Goal: Task Accomplishment & Management: Use online tool/utility

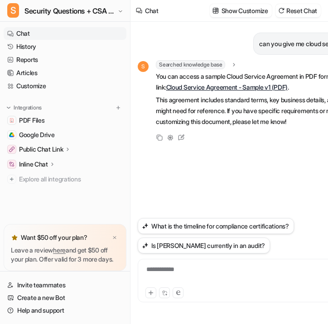
scroll to position [0, 14]
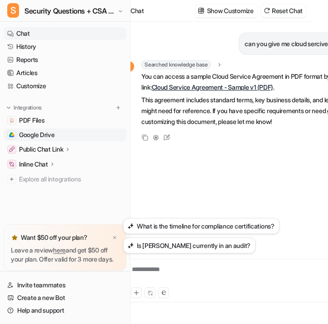
click at [65, 133] on link "Google Drive" at bounding box center [65, 135] width 123 height 13
click at [42, 136] on span "Google Drive" at bounding box center [37, 134] width 36 height 9
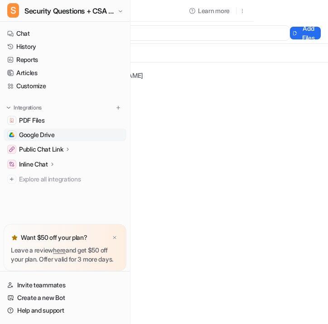
scroll to position [0, 136]
click at [290, 28] on button "Add Files" at bounding box center [305, 33] width 31 height 13
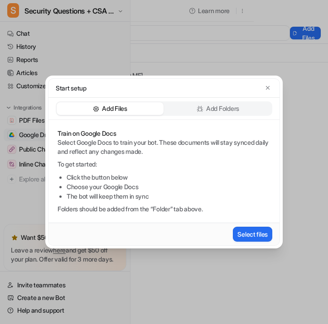
click at [222, 107] on p "Add Folders" at bounding box center [222, 108] width 33 height 9
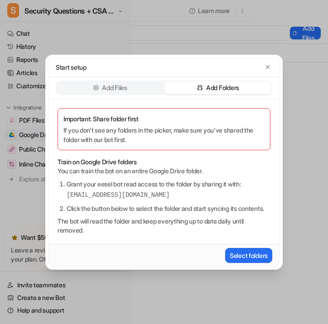
click at [130, 85] on div "Add Files" at bounding box center [110, 88] width 107 height 13
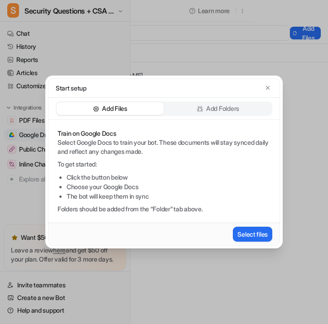
click at [245, 108] on div "Add Folders" at bounding box center [217, 108] width 107 height 13
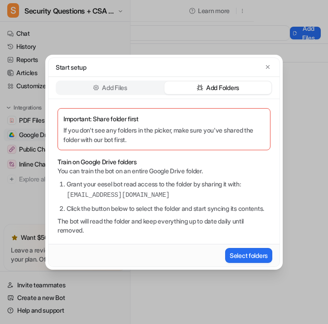
drag, startPoint x: 231, startPoint y: 194, endPoint x: 64, endPoint y: 192, distance: 167.1
click at [64, 192] on ol "Grant your eesel bot read access to the folder by sharing it with: eesel-ai@ees…" at bounding box center [164, 196] width 213 height 34
click at [146, 83] on div "Add Files" at bounding box center [110, 88] width 107 height 13
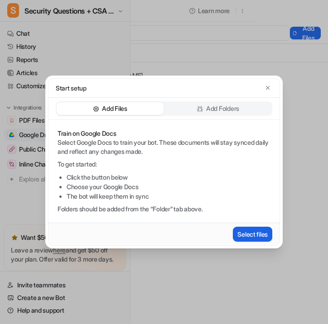
click at [250, 232] on button "Select files" at bounding box center [252, 234] width 39 height 15
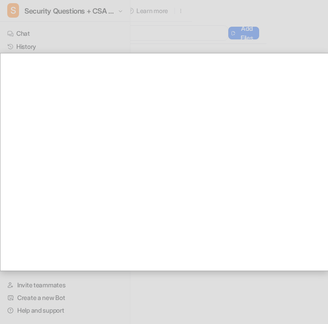
click at [214, 40] on div at bounding box center [96, 162] width 464 height 324
click at [214, 44] on div at bounding box center [96, 162] width 464 height 324
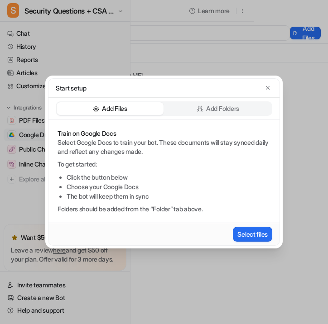
click at [212, 120] on div "Train on Google Docs Select Google Docs to train your bot. These documents will…" at bounding box center [163, 171] width 231 height 103
click at [212, 109] on p "Add Folders" at bounding box center [222, 108] width 33 height 9
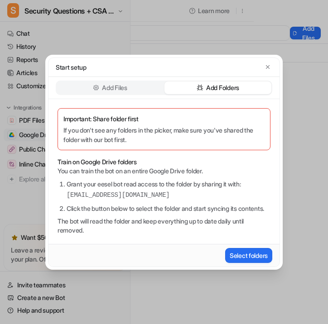
drag, startPoint x: 220, startPoint y: 191, endPoint x: 64, endPoint y: 188, distance: 155.4
click at [64, 188] on ol "Grant your eesel bot read access to the folder by sharing it with: eesel-ai@ees…" at bounding box center [164, 196] width 213 height 34
copy pre "[EMAIL_ADDRESS][DOMAIN_NAME]"
click at [102, 83] on p "Add Files" at bounding box center [114, 87] width 25 height 9
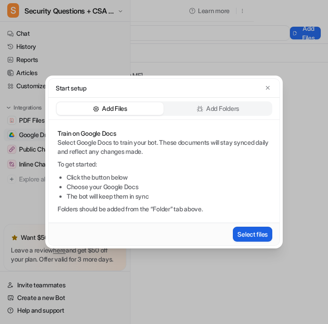
click at [250, 232] on button "Select files" at bounding box center [252, 234] width 39 height 15
click at [268, 86] on icon "button" at bounding box center [268, 88] width 6 height 6
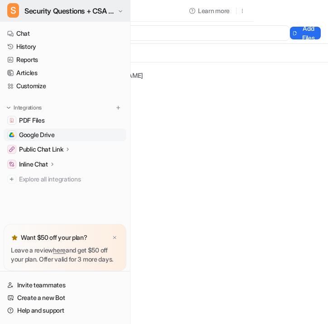
click at [111, 14] on span "Security Questions + CSA for eesel" at bounding box center [69, 11] width 91 height 13
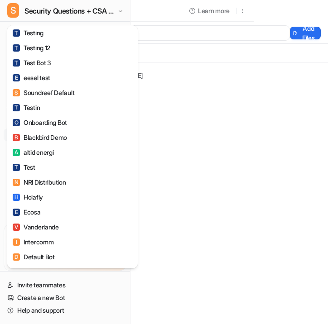
scroll to position [645, 0]
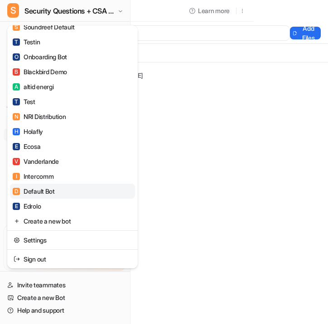
click at [53, 192] on div "D Default Bot" at bounding box center [34, 192] width 42 height 10
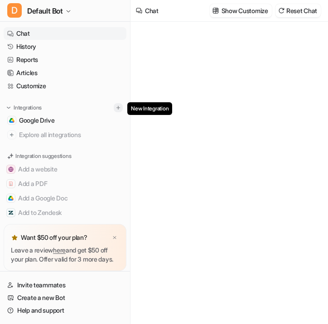
click at [116, 108] on img at bounding box center [118, 108] width 6 height 6
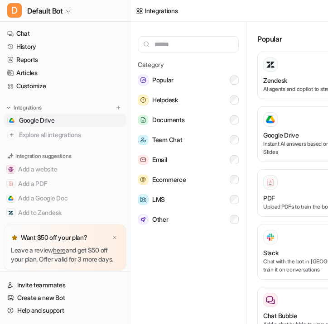
click at [92, 120] on link "Google Drive" at bounding box center [65, 120] width 123 height 13
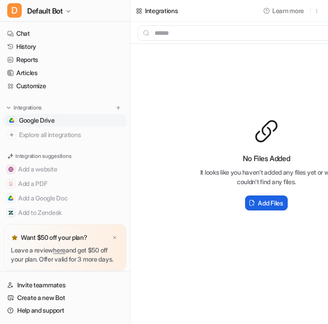
click at [267, 205] on h2 "Add Files" at bounding box center [270, 203] width 25 height 10
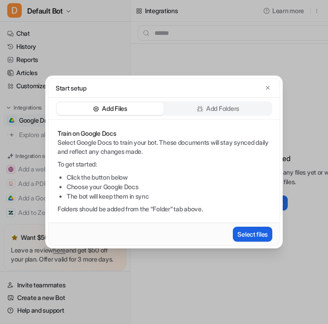
click at [251, 236] on button "Select files" at bounding box center [252, 234] width 39 height 15
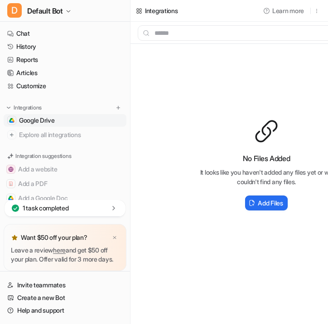
click at [179, 75] on div "No Files Added It looks like you haven't added any files yet or we couldn't fin…" at bounding box center [266, 165] width 272 height 243
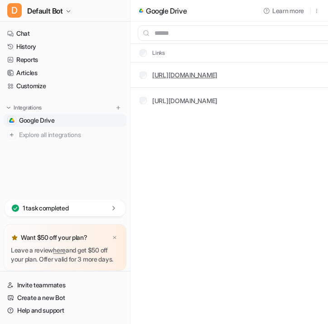
click at [217, 72] on link "[URL][DOMAIN_NAME]" at bounding box center [184, 75] width 65 height 8
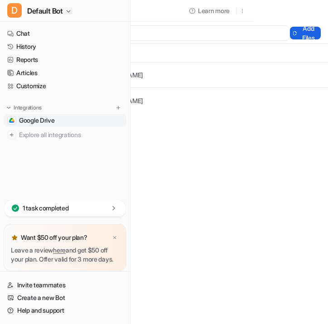
click at [297, 34] on button "Add Files" at bounding box center [305, 33] width 31 height 13
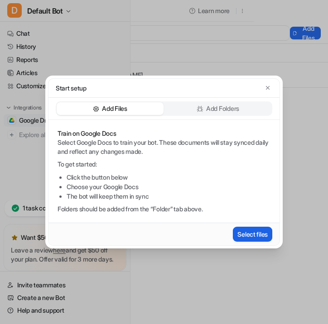
click at [253, 234] on button "Select files" at bounding box center [252, 234] width 39 height 15
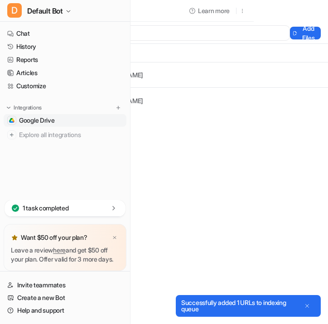
scroll to position [0, 0]
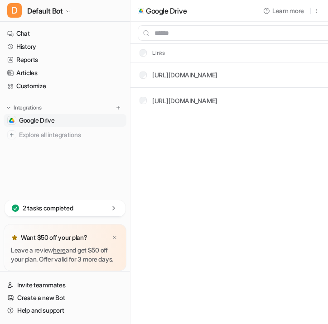
click at [190, 105] on div "[URL][DOMAIN_NAME]" at bounding box center [184, 101] width 65 height 10
click at [191, 101] on link "[URL][DOMAIN_NAME]" at bounding box center [184, 101] width 65 height 8
click at [189, 72] on link "https://docs.google.com/.../edit" at bounding box center [184, 75] width 65 height 8
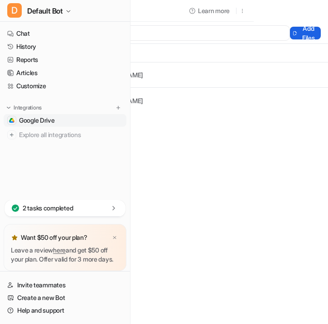
click at [308, 31] on button "Add Files" at bounding box center [305, 33] width 31 height 13
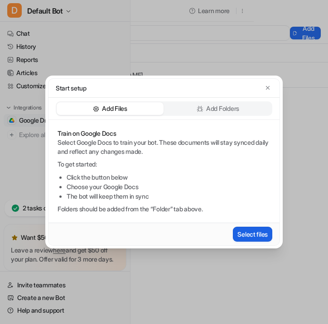
click at [239, 232] on button "Select files" at bounding box center [252, 234] width 39 height 15
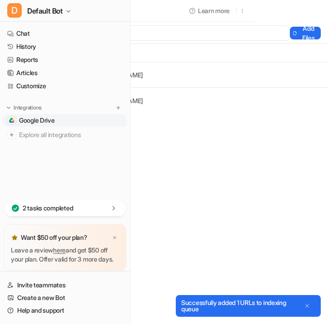
scroll to position [0, 0]
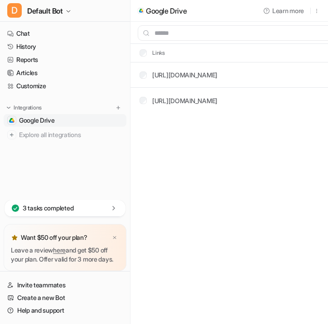
click at [98, 200] on div "3 tasks completed" at bounding box center [65, 208] width 121 height 17
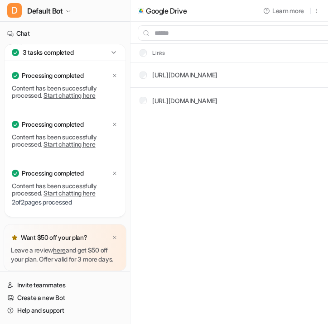
click at [76, 91] on link "Start chatting here" at bounding box center [69, 95] width 52 height 8
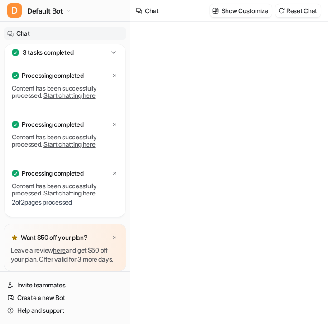
type textarea "**********"
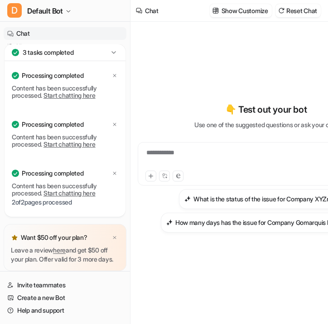
click at [114, 48] on icon at bounding box center [113, 52] width 9 height 9
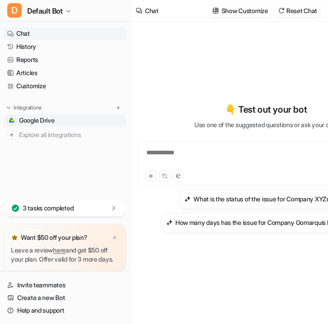
click at [87, 122] on link "Google Drive" at bounding box center [65, 120] width 123 height 13
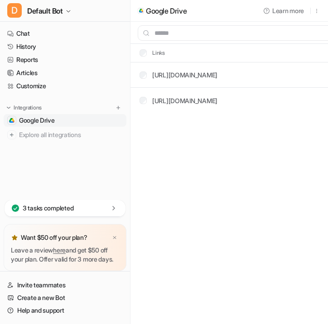
scroll to position [0, 74]
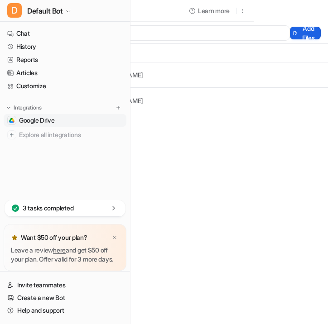
click at [307, 28] on button "Add Files" at bounding box center [305, 33] width 31 height 13
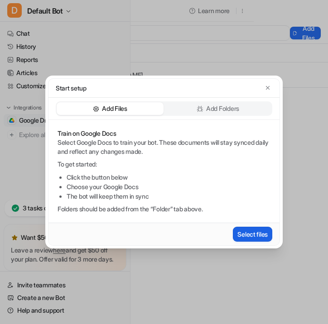
click at [245, 234] on button "Select files" at bounding box center [252, 234] width 39 height 15
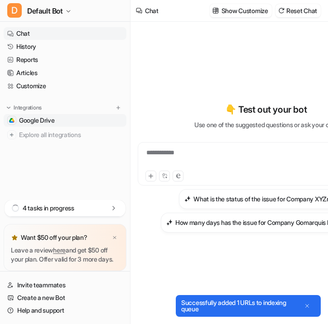
click at [55, 118] on span "Google Drive" at bounding box center [37, 120] width 36 height 9
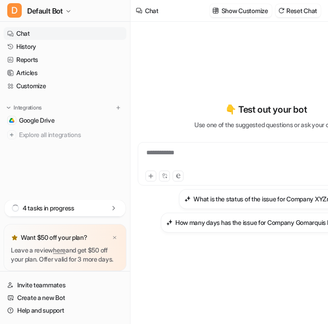
click at [81, 112] on div "Integrations Google Drive Explore all integrations" at bounding box center [65, 122] width 123 height 38
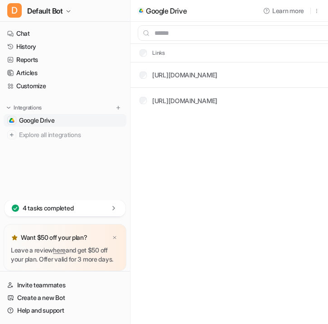
click at [105, 200] on div "4 tasks completed" at bounding box center [65, 208] width 121 height 17
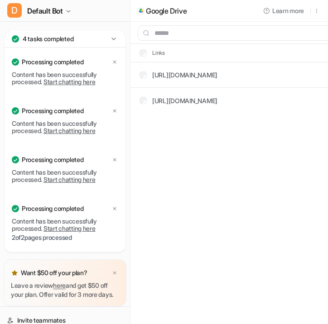
click at [76, 84] on link "Start chatting here" at bounding box center [69, 82] width 52 height 8
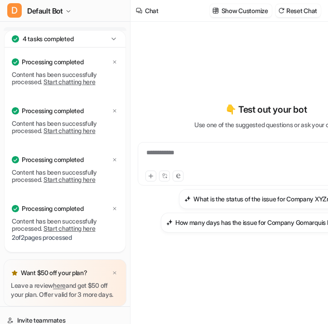
click at [190, 158] on div "**********" at bounding box center [266, 158] width 252 height 21
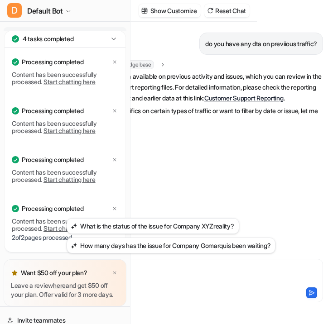
scroll to position [0, 74]
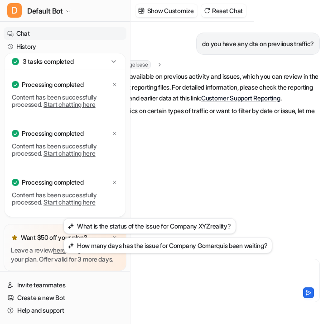
click at [170, 60] on div "Searched knowledge base search_queries : "previous traffic data,historical traf…" at bounding box center [201, 64] width 238 height 9
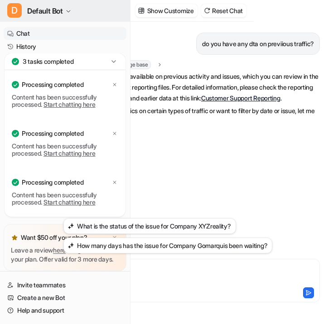
click at [70, 10] on icon "button" at bounding box center [68, 11] width 5 height 5
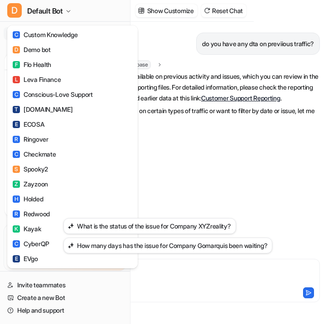
click at [181, 182] on div "D Default Bot C Custom Knowledge D Demo bot F Flo Health L Leva Finance C Consc…" at bounding box center [90, 162] width 328 height 324
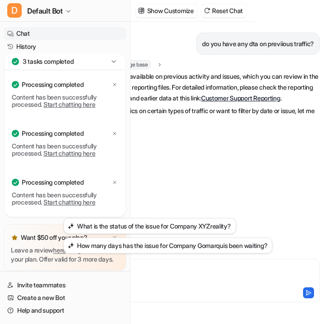
click at [115, 60] on icon at bounding box center [113, 61] width 4 height 2
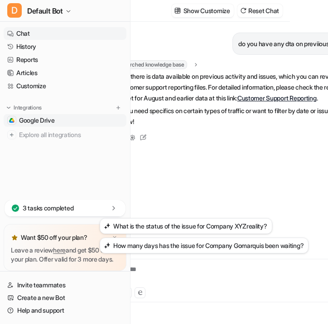
scroll to position [0, 0]
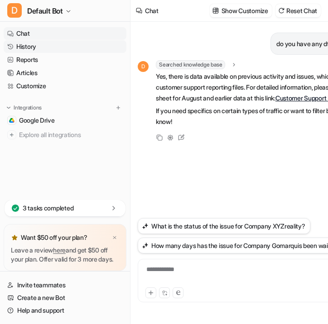
click at [44, 48] on link "History" at bounding box center [65, 46] width 123 height 13
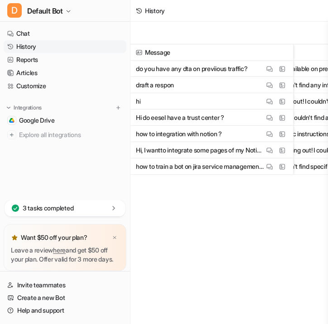
scroll to position [0, 59]
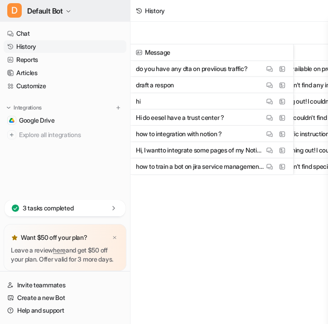
click at [70, 6] on button "D Default Bot" at bounding box center [65, 11] width 130 height 22
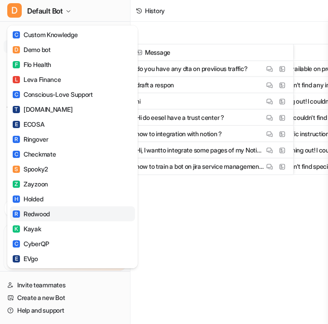
scroll to position [635, 0]
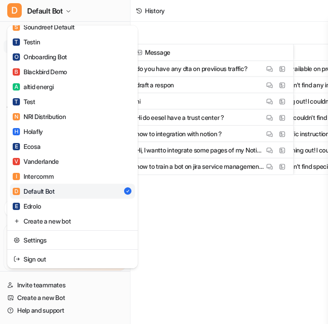
click at [188, 186] on div "D Default Bot C Custom Knowledge D Demo bot F Flo Health L Leva Finance C Consc…" at bounding box center [164, 162] width 328 height 324
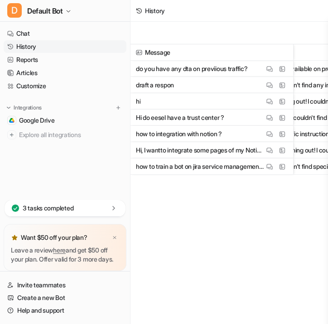
scroll to position [0, 24]
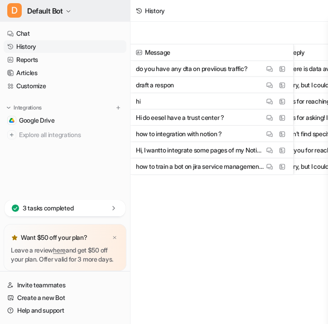
click at [55, 14] on span "Default Bot" at bounding box center [45, 11] width 36 height 13
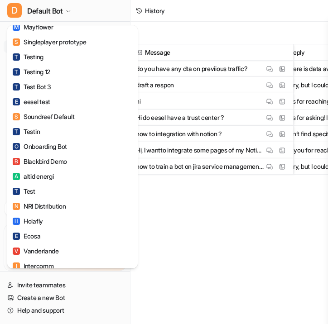
scroll to position [635, 0]
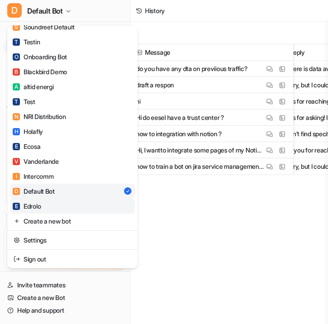
click at [48, 205] on link "E Edrolo" at bounding box center [72, 206] width 125 height 15
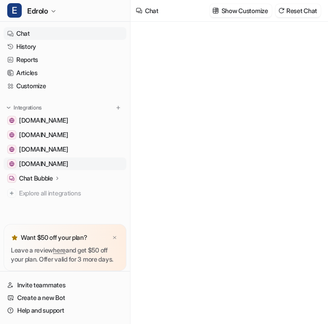
type textarea "**********"
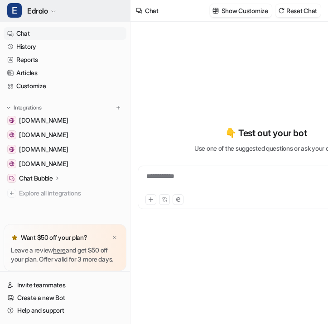
click at [53, 11] on icon "button" at bounding box center [53, 11] width 5 height 5
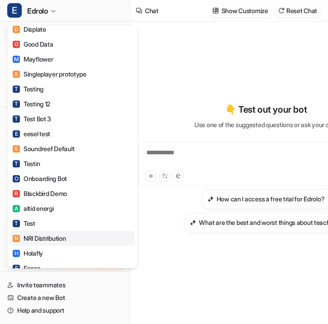
scroll to position [635, 0]
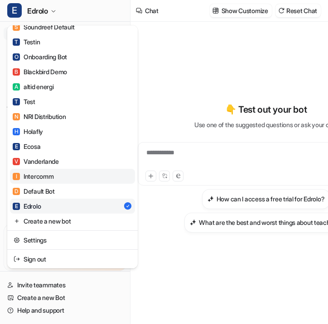
click at [58, 176] on link "I Intercomm" at bounding box center [72, 176] width 125 height 15
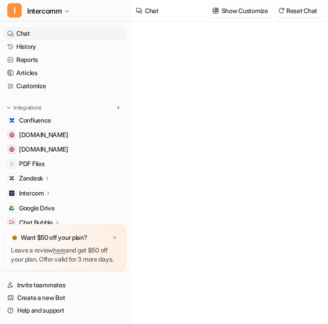
type textarea "**********"
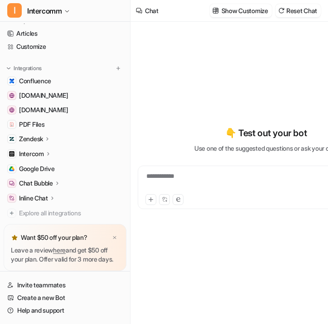
scroll to position [40, 0]
click at [46, 166] on span "Google Drive" at bounding box center [37, 168] width 36 height 9
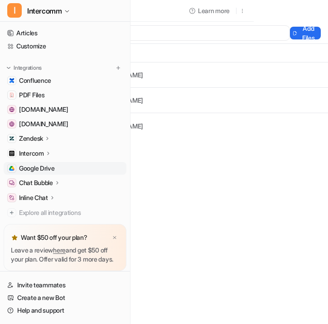
scroll to position [0, 128]
click at [143, 99] on link "[URL][DOMAIN_NAME]" at bounding box center [110, 100] width 65 height 8
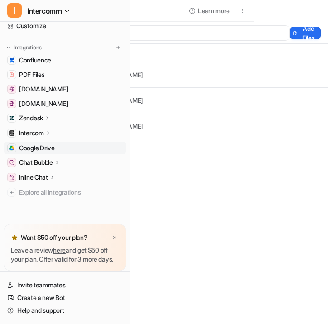
click at [48, 144] on span "Google Drive" at bounding box center [37, 148] width 36 height 9
click at [290, 33] on button "Add Files" at bounding box center [305, 33] width 31 height 13
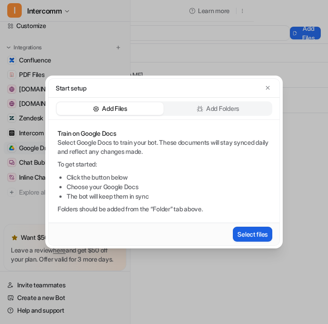
click at [246, 231] on button "Select files" at bounding box center [252, 234] width 39 height 15
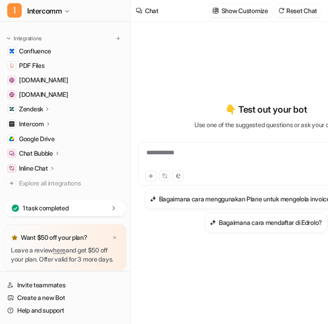
click at [94, 200] on div "1 task completed" at bounding box center [65, 208] width 121 height 17
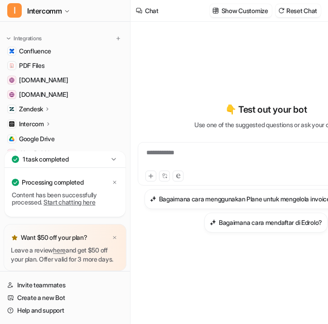
click at [111, 155] on icon at bounding box center [113, 159] width 9 height 9
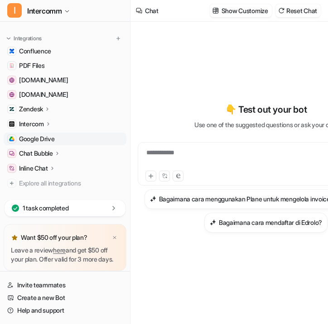
click at [55, 133] on link "Google Drive" at bounding box center [65, 139] width 123 height 13
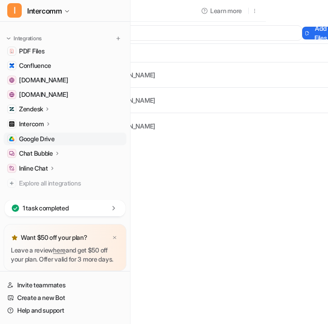
scroll to position [0, 72]
click at [145, 76] on link "[URL][DOMAIN_NAME]" at bounding box center [112, 75] width 65 height 8
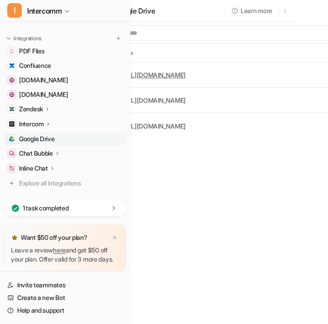
scroll to position [0, 0]
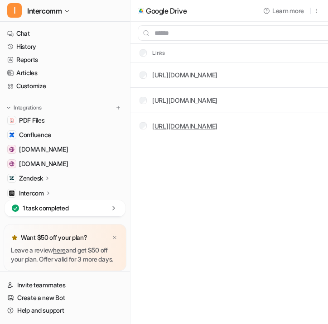
click at [213, 124] on link "[URL][DOMAIN_NAME]" at bounding box center [184, 126] width 65 height 8
click at [115, 109] on img at bounding box center [118, 108] width 6 height 6
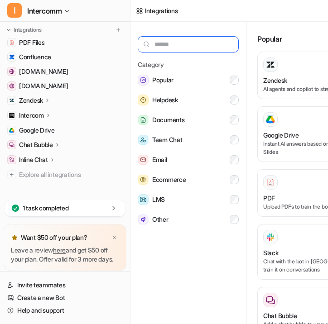
scroll to position [93, 0]
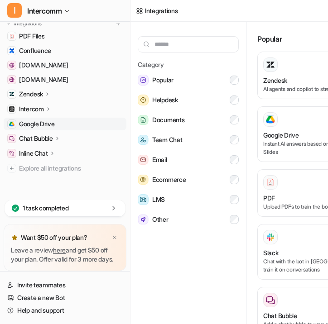
click at [67, 118] on link "Google Drive" at bounding box center [65, 124] width 123 height 13
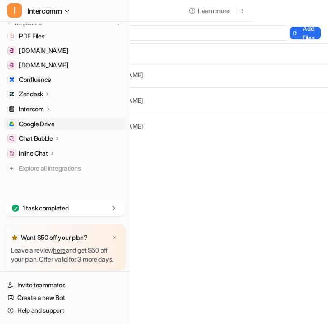
scroll to position [0, 164]
click at [290, 33] on button "Add Files" at bounding box center [305, 33] width 31 height 13
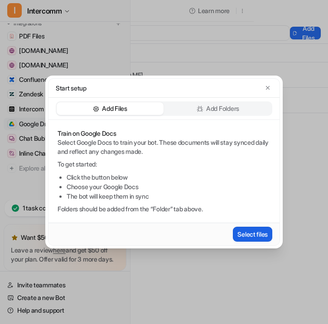
click at [252, 237] on button "Select files" at bounding box center [252, 234] width 39 height 15
click at [212, 106] on p "Add Folders" at bounding box center [222, 108] width 33 height 9
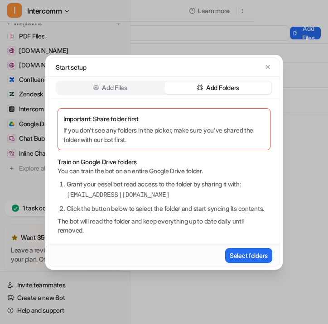
click at [140, 82] on div "Add Files" at bounding box center [110, 88] width 107 height 13
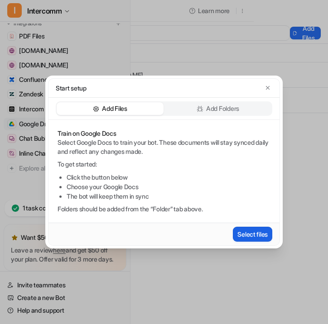
click at [260, 235] on button "Select files" at bounding box center [252, 234] width 39 height 15
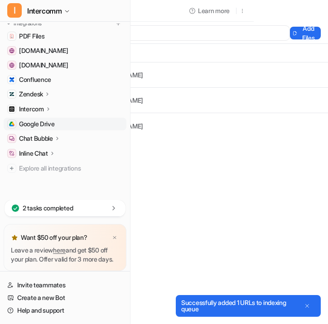
scroll to position [0, 0]
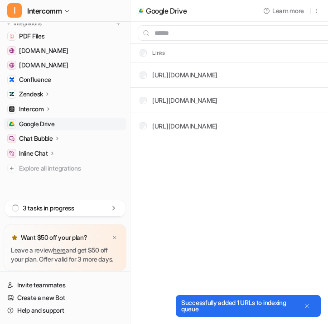
click at [217, 76] on link "[URL][DOMAIN_NAME]" at bounding box center [184, 75] width 65 height 8
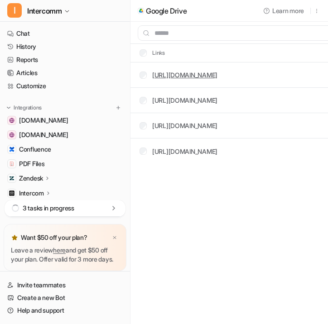
click at [208, 76] on link "[URL][DOMAIN_NAME]" at bounding box center [184, 75] width 65 height 8
click at [101, 200] on div "3 tasks in progress" at bounding box center [65, 208] width 121 height 17
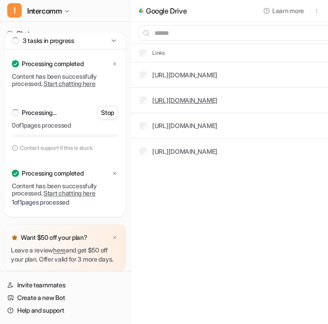
click at [216, 101] on link "https://docs.google.com/document/d/1L-eOAujcPRrl32A2H3p1JzovLsgm7u4yxxq76y8Oel8…" at bounding box center [184, 100] width 65 height 8
click at [107, 111] on p "Stop" at bounding box center [107, 112] width 13 height 9
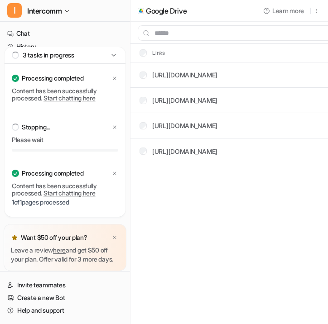
click at [115, 54] on icon at bounding box center [113, 55] width 4 height 2
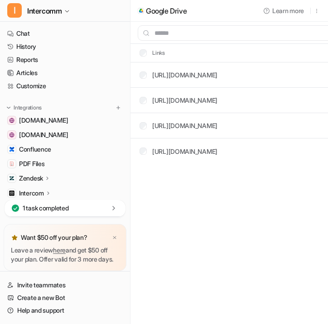
scroll to position [0, 164]
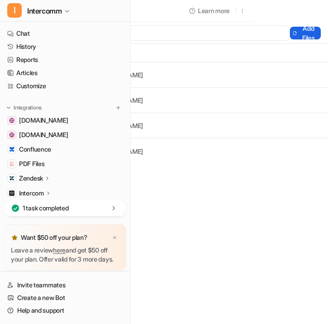
click at [290, 30] on button "Add Files" at bounding box center [305, 33] width 31 height 13
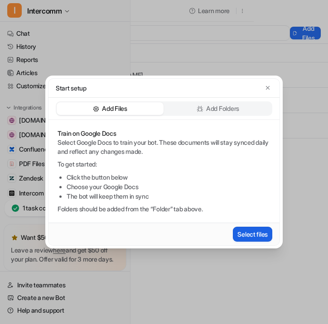
click at [245, 229] on button "Select files" at bounding box center [252, 234] width 39 height 15
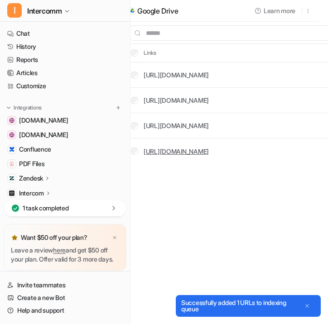
scroll to position [0, 0]
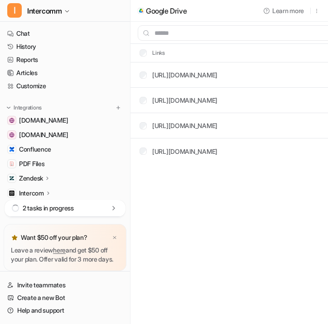
click at [111, 204] on icon at bounding box center [113, 208] width 9 height 9
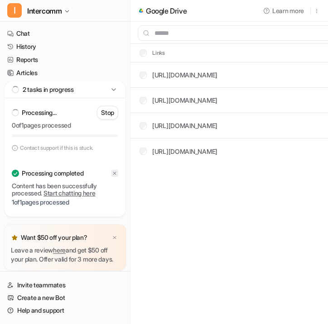
click at [114, 171] on icon at bounding box center [114, 173] width 5 height 5
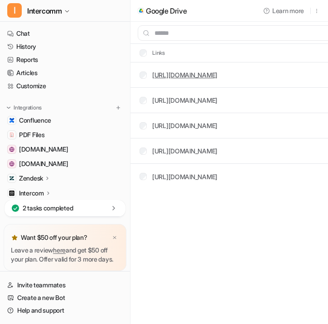
click at [202, 75] on link "[URL][DOMAIN_NAME]" at bounding box center [184, 75] width 65 height 8
click at [185, 100] on link "[URL][DOMAIN_NAME]" at bounding box center [184, 100] width 65 height 8
click at [216, 149] on link "https://docs.google.com/document/d/1NHn5iqxYOZf-Owe3eZB9J7BLUTL0uCCVvM64mzFowvo…" at bounding box center [184, 151] width 65 height 8
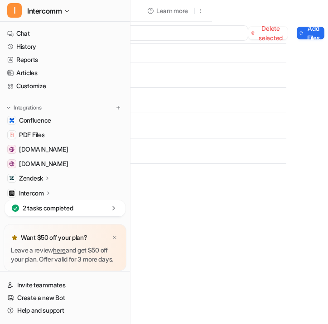
scroll to position [0, 165]
click at [248, 30] on button "Delete selected" at bounding box center [267, 33] width 39 height 13
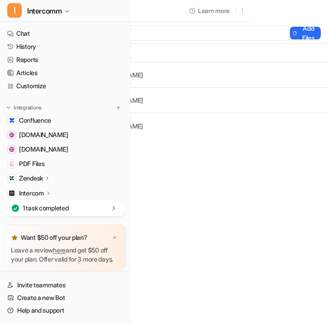
scroll to position [0, 164]
click at [290, 34] on button "Add Files" at bounding box center [305, 33] width 31 height 13
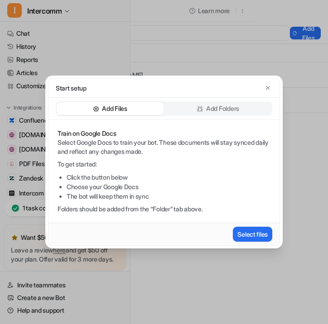
click at [191, 105] on div "Add Folders" at bounding box center [217, 108] width 107 height 13
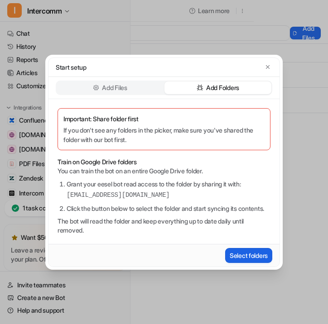
click at [235, 263] on button "Select folders" at bounding box center [248, 255] width 47 height 15
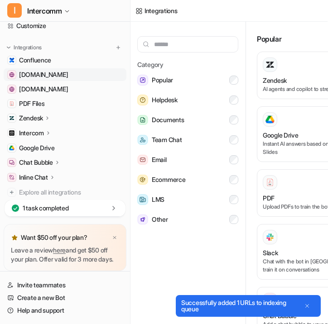
scroll to position [93, 0]
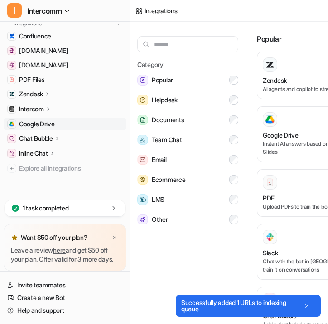
click at [52, 120] on span "Google Drive" at bounding box center [37, 124] width 36 height 9
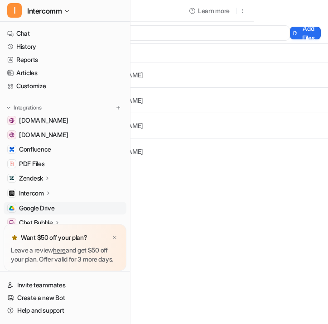
scroll to position [0, 164]
click at [290, 28] on button "Add Files" at bounding box center [305, 33] width 31 height 13
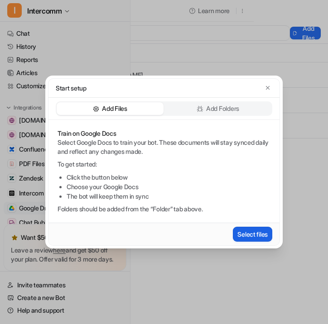
click at [251, 239] on button "Select files" at bounding box center [252, 234] width 39 height 15
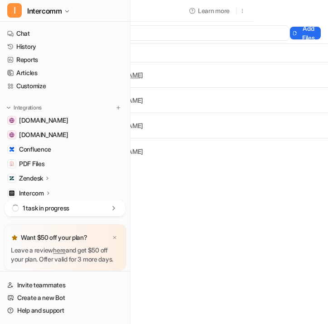
scroll to position [0, 101]
click at [290, 37] on button "Add Files" at bounding box center [305, 33] width 31 height 13
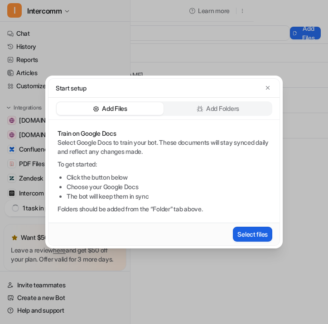
click at [242, 234] on button "Select files" at bounding box center [252, 234] width 39 height 15
click at [246, 240] on button "Select files" at bounding box center [252, 234] width 39 height 15
click at [260, 234] on button "Select files" at bounding box center [252, 234] width 39 height 15
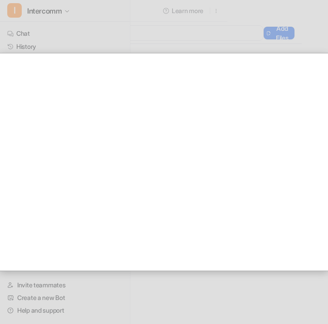
click at [172, 35] on div at bounding box center [145, 162] width 492 height 324
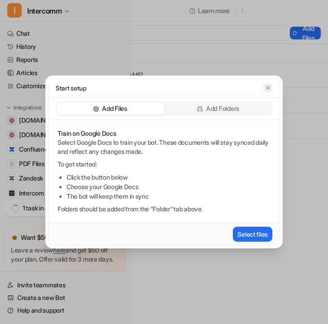
click at [266, 85] on icon "button" at bounding box center [268, 88] width 6 height 6
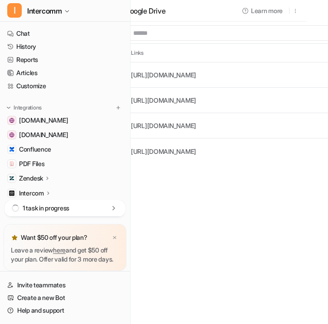
scroll to position [0, 0]
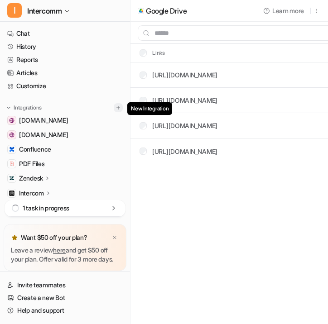
click at [116, 106] on img at bounding box center [118, 108] width 6 height 6
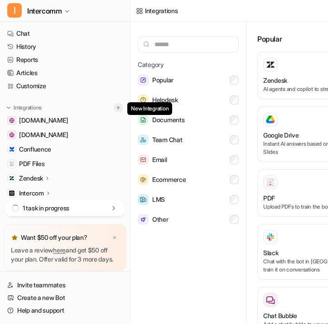
click at [120, 106] on img at bounding box center [118, 108] width 6 height 6
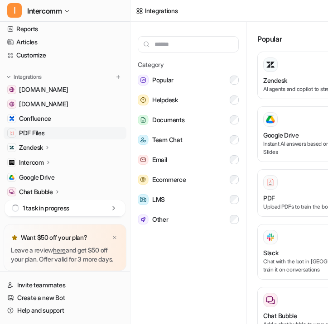
scroll to position [32, 0]
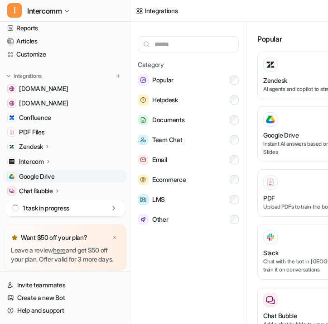
click at [48, 178] on span "Google Drive" at bounding box center [37, 176] width 36 height 9
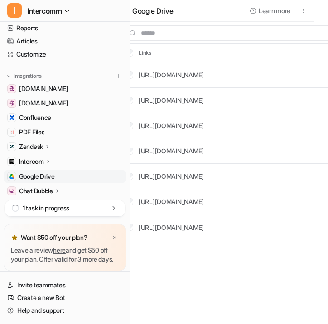
scroll to position [0, 14]
click at [203, 227] on link "[URL][DOMAIN_NAME]" at bounding box center [170, 228] width 65 height 8
click at [117, 77] on img at bounding box center [118, 76] width 6 height 6
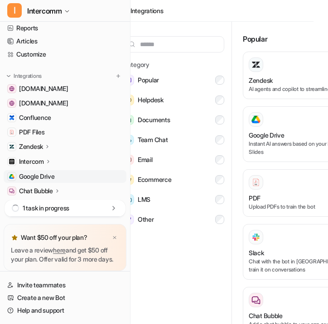
click at [35, 173] on span "Google Drive" at bounding box center [37, 176] width 36 height 9
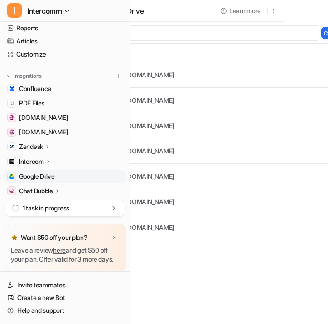
scroll to position [0, 164]
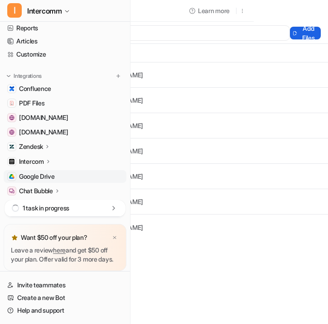
click at [290, 34] on button "Add Files" at bounding box center [305, 33] width 31 height 13
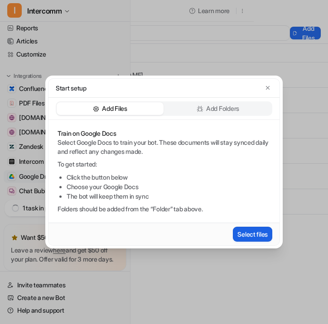
click at [250, 234] on button "Select files" at bounding box center [252, 234] width 39 height 15
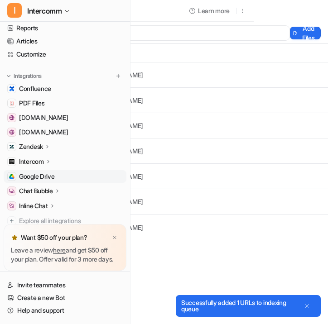
scroll to position [0, 104]
click at [208, 305] on div "Successfully added 1 URLs to indexing queue" at bounding box center [239, 306] width 117 height 13
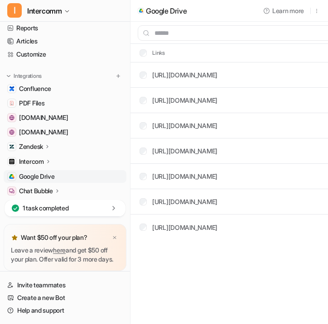
click at [113, 204] on icon at bounding box center [113, 208] width 9 height 9
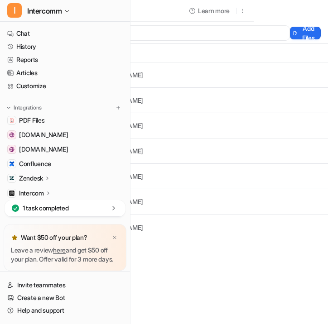
scroll to position [0, 164]
click at [290, 34] on button "Add Files" at bounding box center [305, 33] width 31 height 13
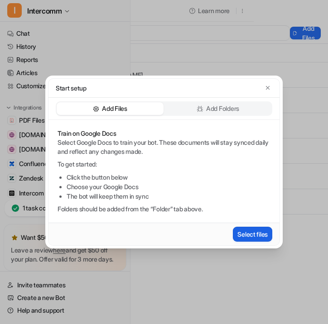
click at [261, 230] on button "Select files" at bounding box center [252, 234] width 39 height 15
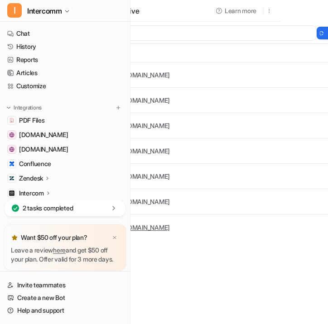
scroll to position [0, 0]
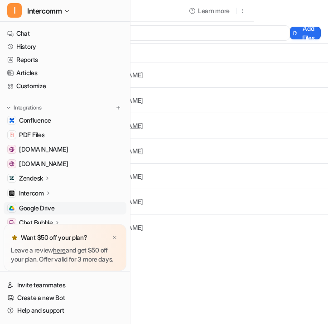
scroll to position [0, 164]
click at [290, 35] on button "Add Files" at bounding box center [305, 33] width 31 height 13
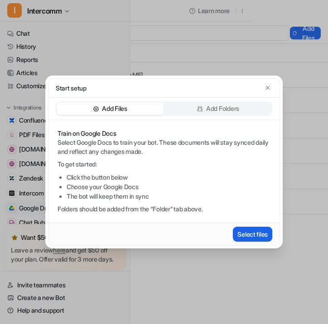
click at [263, 234] on button "Select files" at bounding box center [252, 234] width 39 height 15
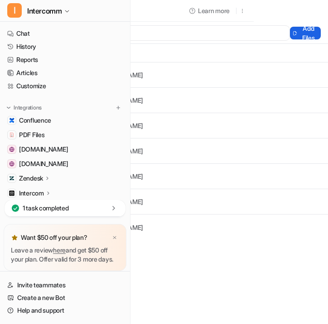
click at [290, 29] on button "Add Files" at bounding box center [305, 33] width 31 height 13
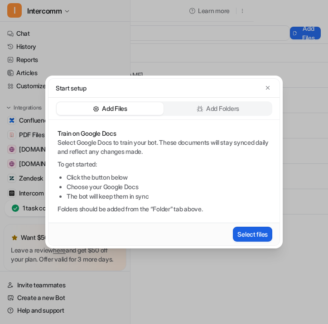
click at [249, 231] on button "Select files" at bounding box center [252, 234] width 39 height 15
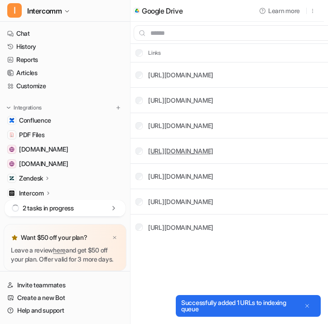
scroll to position [0, 0]
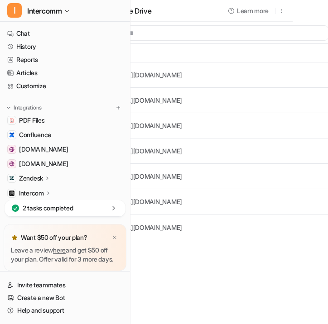
scroll to position [0, 36]
click at [181, 231] on div "[URL][DOMAIN_NAME]" at bounding box center [148, 228] width 65 height 10
click at [181, 231] on link "[URL][DOMAIN_NAME]" at bounding box center [148, 228] width 65 height 8
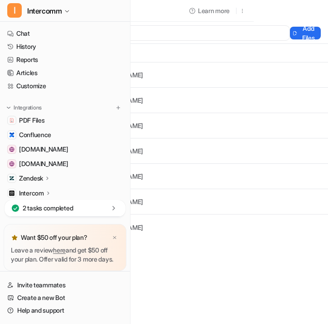
scroll to position [0, 164]
click at [290, 28] on button "Add Files" at bounding box center [305, 33] width 31 height 13
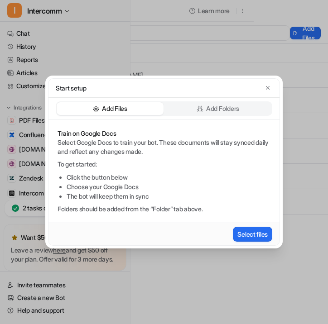
click at [212, 106] on p "Add Folders" at bounding box center [222, 108] width 33 height 9
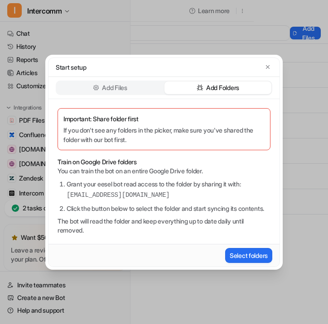
click at [152, 84] on div "Add Files" at bounding box center [110, 88] width 107 height 13
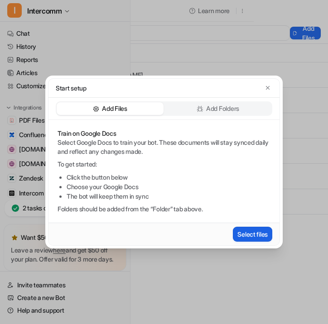
click at [242, 228] on button "Select files" at bounding box center [252, 234] width 39 height 15
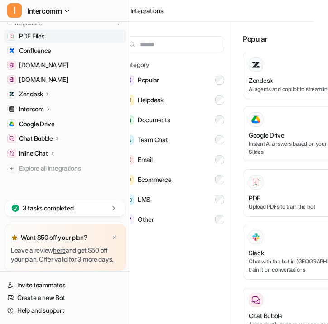
scroll to position [93, 0]
click at [59, 118] on link "Google Drive" at bounding box center [65, 124] width 123 height 13
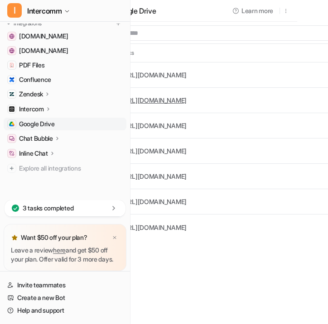
scroll to position [0, 32]
click at [185, 74] on link "https://drive.google.com/file/d/1fS3n6QCLcibqUz166TBKK9AJ3CMRg_Kz/view" at bounding box center [152, 75] width 65 height 8
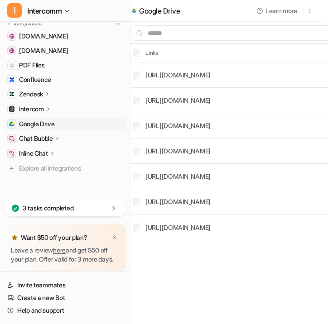
scroll to position [0, 4]
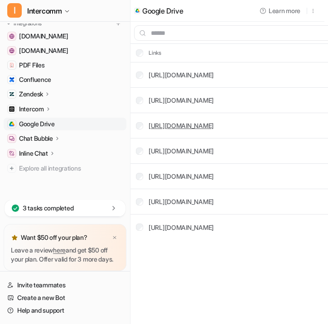
click at [214, 127] on link "https://docs.google.com/document/d/1L-eOAujcPRrl32A2H3p1JzovLsgm7u4yxxq76y8Oel8…" at bounding box center [181, 126] width 65 height 8
click at [214, 226] on link "https://docs.google.com/document/d/1dxpBq5D29UB3pHmu0GgcAFmIyhGPUkKAg7tL4Cfl0IE…" at bounding box center [181, 228] width 65 height 8
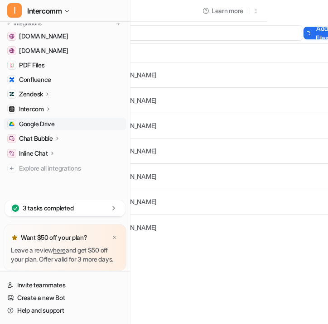
scroll to position [0, 82]
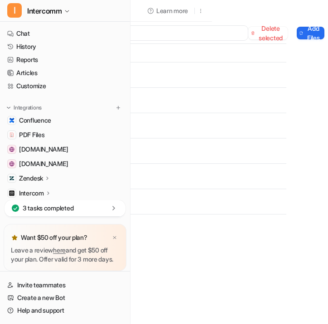
scroll to position [0, 164]
click at [248, 32] on button "Delete selected" at bounding box center [267, 33] width 39 height 13
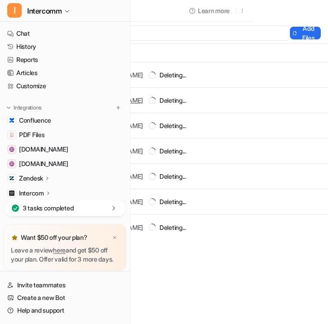
scroll to position [0, 0]
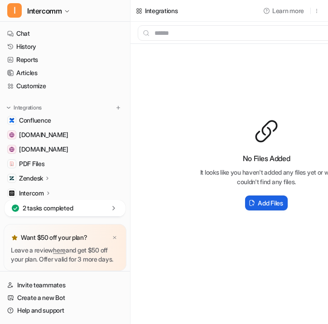
click at [263, 201] on h2 "Add Files" at bounding box center [270, 203] width 25 height 10
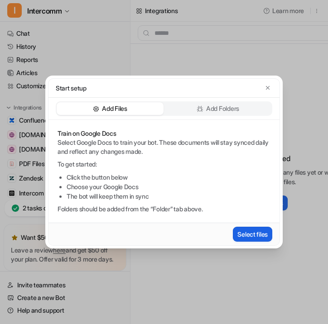
click at [250, 231] on button "Select files" at bounding box center [252, 234] width 39 height 15
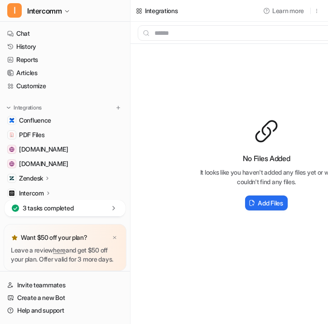
click at [82, 204] on div "3 tasks completed" at bounding box center [65, 208] width 121 height 17
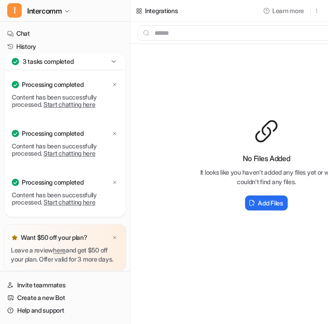
click at [165, 144] on div "No Files Added It looks like you haven't added any files yet or we couldn't fin…" at bounding box center [266, 165] width 272 height 243
click at [113, 57] on icon at bounding box center [113, 61] width 9 height 9
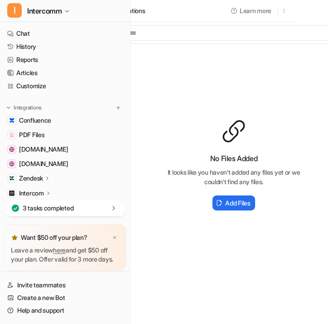
scroll to position [0, 74]
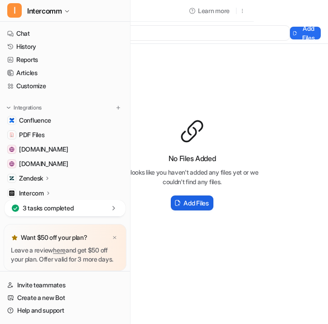
click at [193, 204] on h2 "Add Files" at bounding box center [195, 203] width 25 height 10
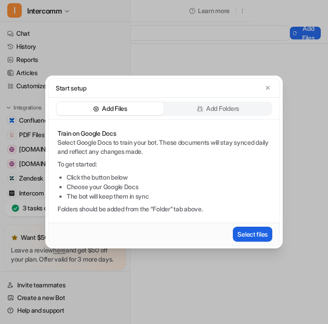
click at [261, 232] on button "Select files" at bounding box center [252, 234] width 39 height 15
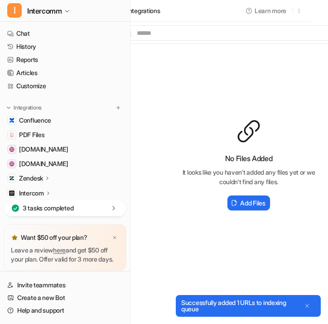
scroll to position [0, 0]
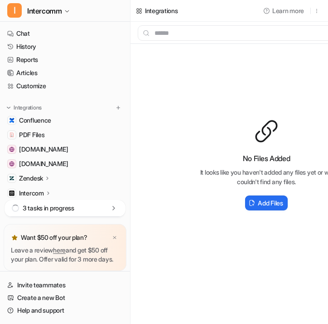
click at [94, 200] on div "3 tasks in progress" at bounding box center [65, 208] width 121 height 17
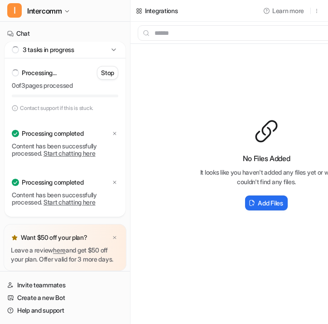
click at [187, 98] on div "No Files Added It looks like you haven't added any files yet or we couldn't fin…" at bounding box center [266, 165] width 272 height 243
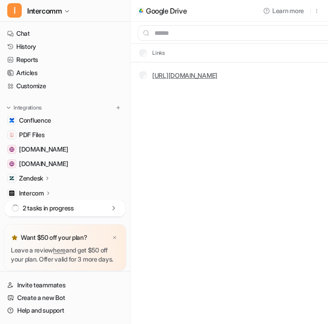
click at [195, 76] on link "[URL][DOMAIN_NAME]" at bounding box center [184, 76] width 65 height 8
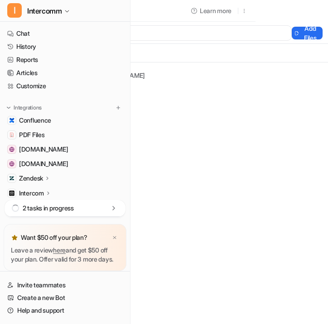
scroll to position [0, 74]
click at [301, 29] on button "Add Files" at bounding box center [305, 33] width 31 height 13
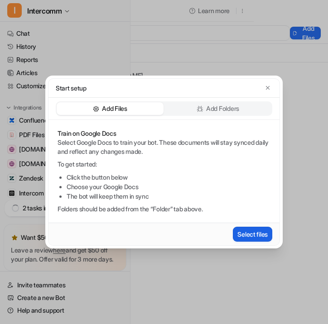
click at [258, 236] on button "Select files" at bounding box center [252, 234] width 39 height 15
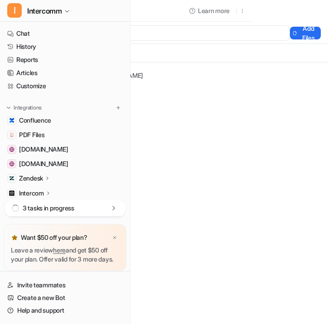
click at [82, 200] on div "3 tasks in progress" at bounding box center [65, 208] width 121 height 17
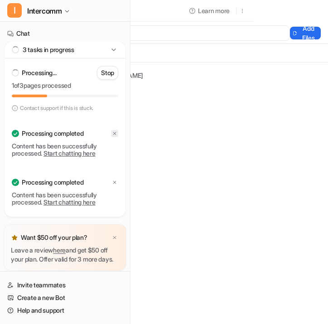
click at [115, 132] on icon at bounding box center [114, 133] width 3 height 3
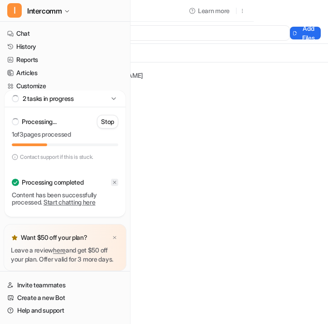
click at [113, 180] on icon at bounding box center [114, 182] width 5 height 5
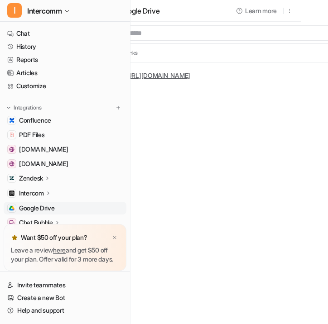
scroll to position [0, 0]
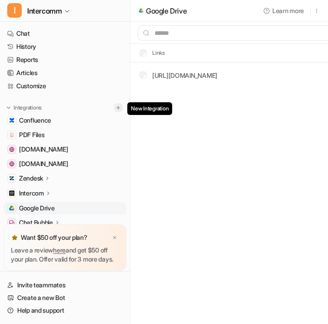
click at [119, 107] on img at bounding box center [118, 108] width 6 height 6
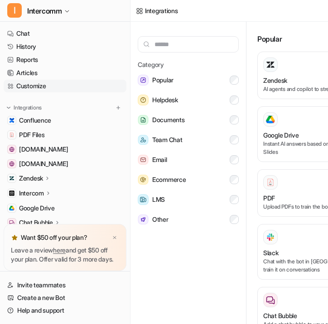
click at [40, 85] on link "Customize" at bounding box center [65, 86] width 123 height 13
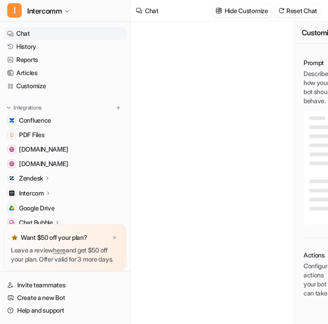
type textarea "**********"
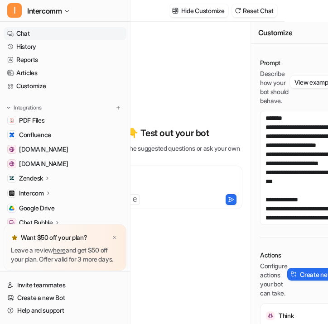
scroll to position [0, 74]
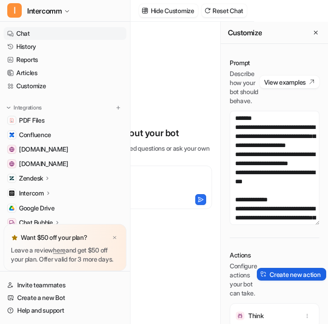
click at [274, 280] on button "Create new action" at bounding box center [291, 274] width 69 height 13
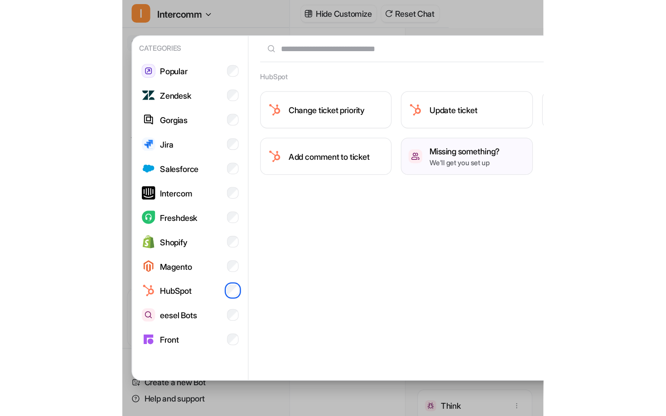
scroll to position [0, 0]
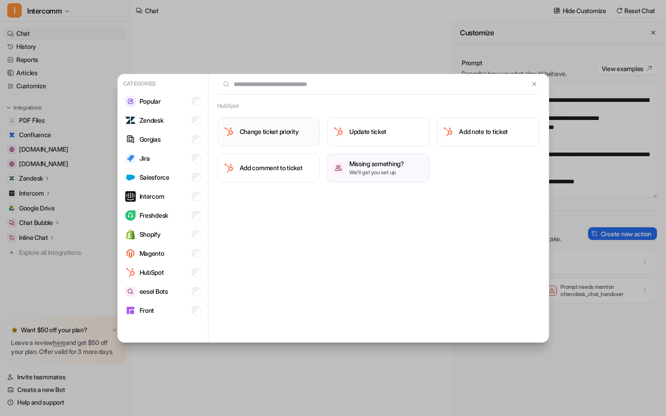
click at [296, 138] on button "Change ticket priority" at bounding box center [268, 131] width 102 height 29
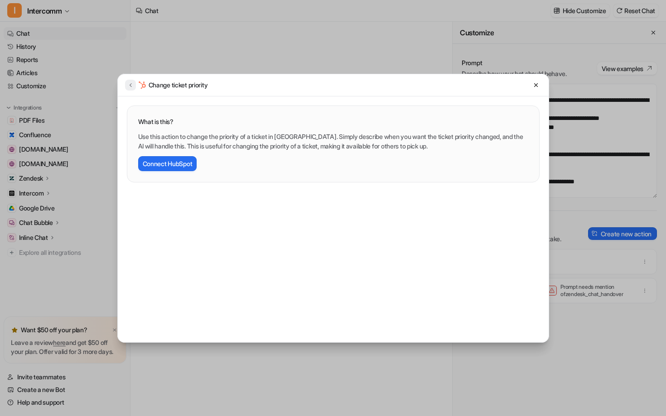
click at [125, 85] on button at bounding box center [130, 85] width 11 height 11
